Goal: Task Accomplishment & Management: Use online tool/utility

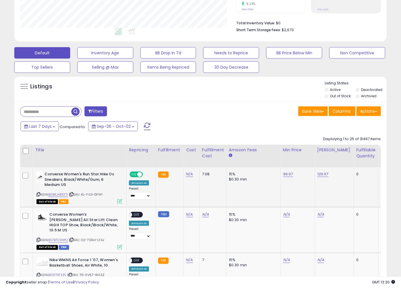
scroll to position [74, 0]
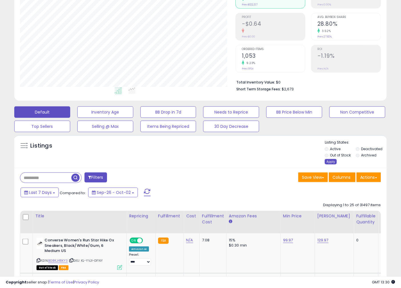
click at [330, 161] on div "Apply" at bounding box center [331, 161] width 12 height 5
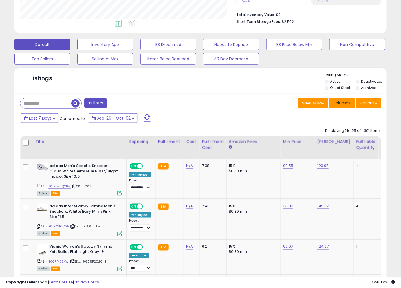
scroll to position [117, 216]
click at [216, 44] on button "Needs to Reprice" at bounding box center [231, 44] width 56 height 11
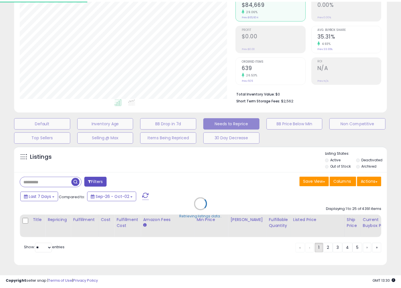
scroll to position [117, 218]
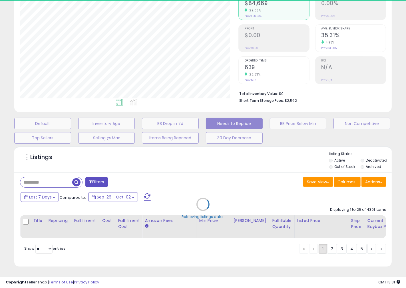
select select "**"
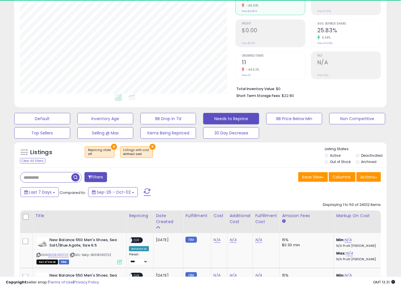
scroll to position [117, 216]
click at [168, 188] on div "Last 7 Days Compared to: Sep-26 - Oct-02" at bounding box center [154, 192] width 271 height 13
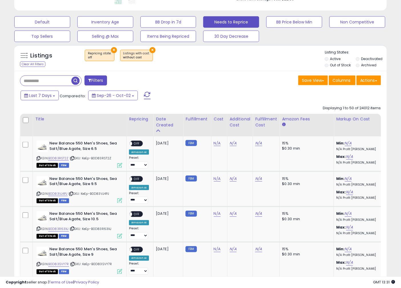
scroll to position [141, 0]
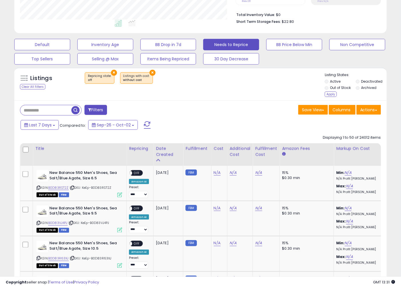
click at [360, 89] on li "Archived" at bounding box center [371, 88] width 30 height 6
click at [358, 86] on li "Archived" at bounding box center [371, 88] width 30 height 6
click at [331, 93] on div "Apply" at bounding box center [331, 93] width 12 height 5
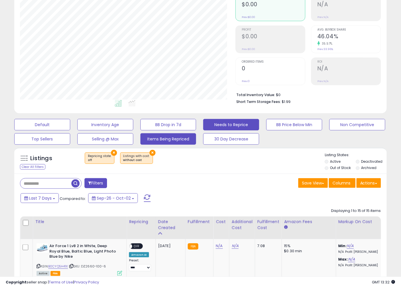
scroll to position [74, 0]
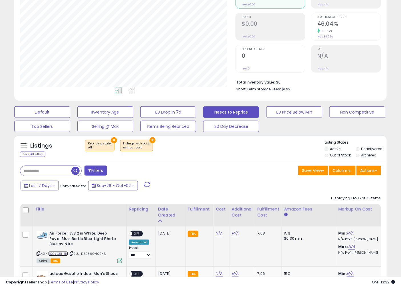
click at [63, 254] on link "B0CYQ5H41X" at bounding box center [58, 253] width 20 height 5
